Goal: Task Accomplishment & Management: Complete application form

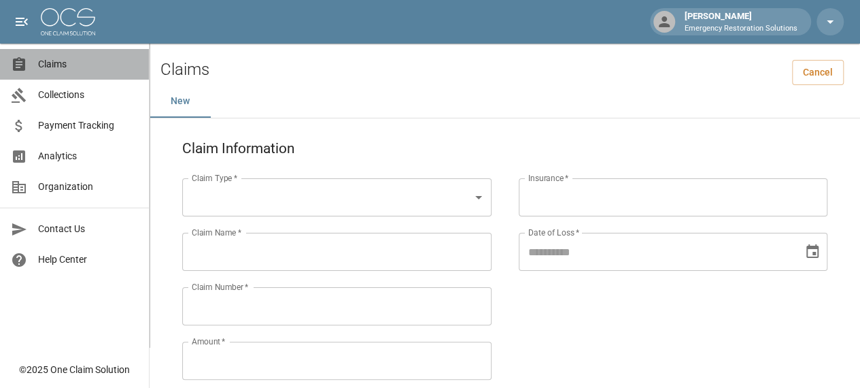
click at [46, 60] on span "Claims" at bounding box center [88, 64] width 100 height 14
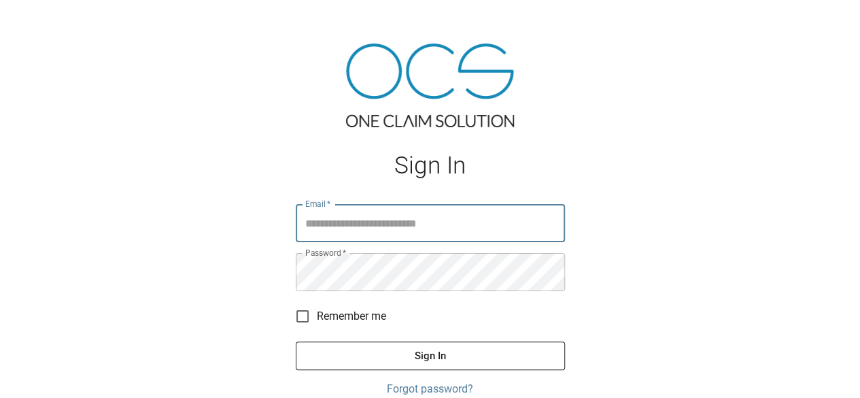
type input "**********"
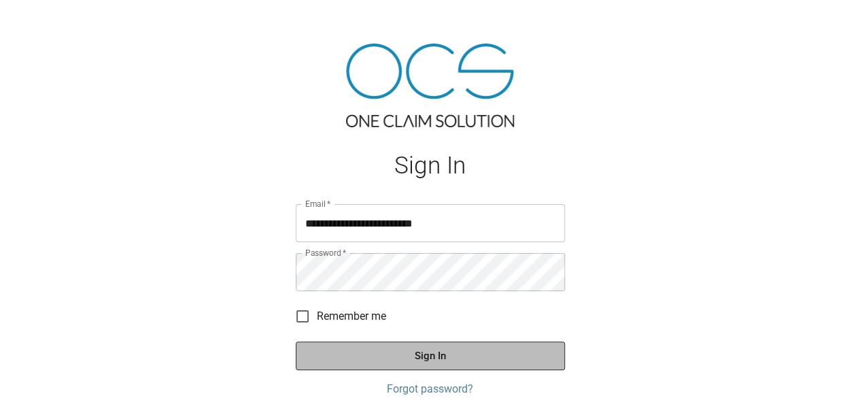
click at [408, 358] on button "Sign In" at bounding box center [430, 355] width 269 height 29
